Goal: Transaction & Acquisition: Purchase product/service

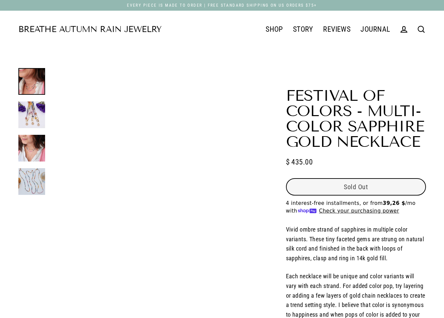
select select "3"
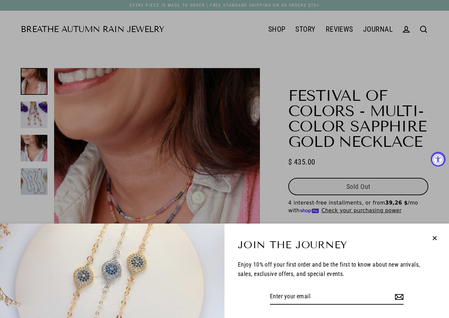
click at [278, 26] on div "Join the Journey Enjoy 10% off your first order and be the first to know about …" at bounding box center [224, 159] width 449 height 318
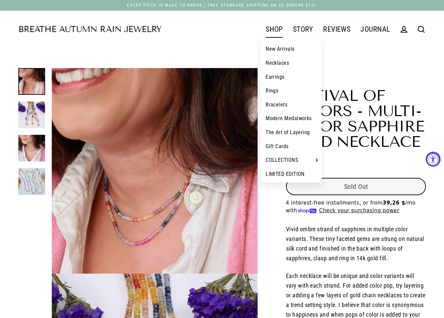
click at [278, 26] on link "SHOP" at bounding box center [273, 29] width 27 height 17
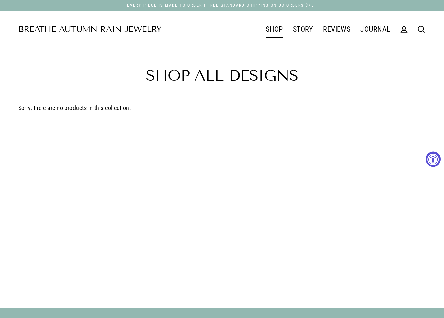
click at [244, 98] on main "Shop All Designs Sorry, there are no products in this collection." at bounding box center [222, 165] width 444 height 234
drag, startPoint x: 207, startPoint y: 104, endPoint x: 194, endPoint y: 95, distance: 15.2
click at [194, 95] on main "Shop All Designs Sorry, there are no products in this collection." at bounding box center [222, 165] width 444 height 234
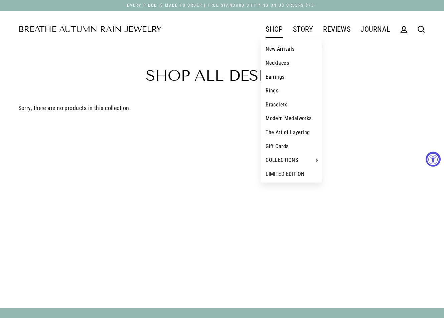
click at [270, 34] on link "SHOP" at bounding box center [273, 29] width 27 height 17
click at [278, 63] on link "Necklaces" at bounding box center [290, 63] width 61 height 14
click at [0, 0] on div "Loading" at bounding box center [0, 0] width 0 height 0
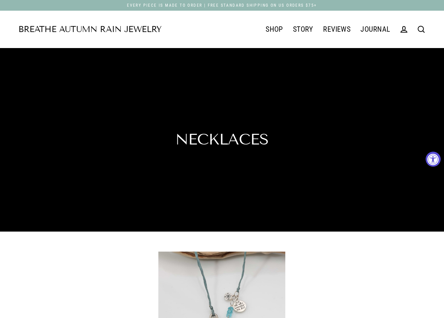
click at [278, 63] on div "Necklaces" at bounding box center [222, 140] width 444 height 184
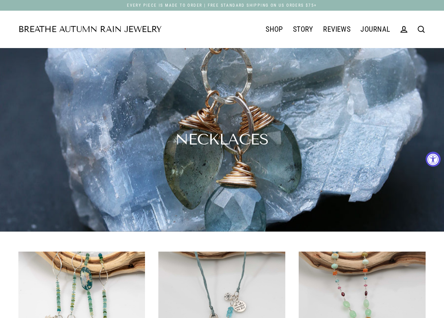
click at [175, 147] on div "Necklaces" at bounding box center [221, 139] width 93 height 15
click at [90, 285] on img at bounding box center [81, 315] width 127 height 127
click at [0, 0] on div "Loading" at bounding box center [0, 0] width 0 height 0
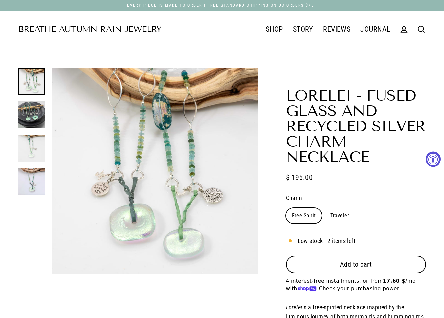
select select "3"
drag, startPoint x: 268, startPoint y: 267, endPoint x: 291, endPoint y: 267, distance: 22.7
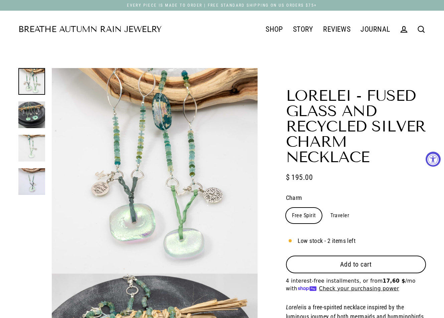
click at [338, 264] on button "Add to cart" at bounding box center [356, 264] width 140 height 17
click at [340, 264] on span "Add to cart" at bounding box center [356, 264] width 32 height 8
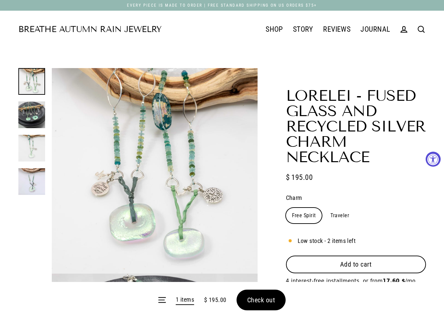
click at [338, 264] on button "Add to cart" at bounding box center [356, 264] width 140 height 17
click at [267, 299] on span "Check out" at bounding box center [261, 300] width 28 height 8
click at [267, 299] on form "Menu 2 items $ 390.00 Check out" at bounding box center [222, 300] width 444 height 36
